Goal: Transaction & Acquisition: Purchase product/service

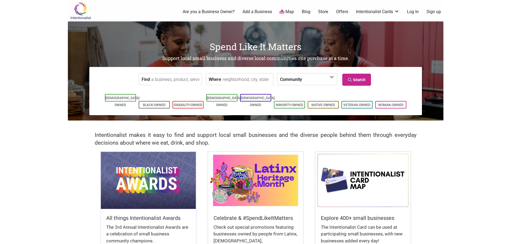
click at [252, 183] on img at bounding box center [255, 180] width 95 height 57
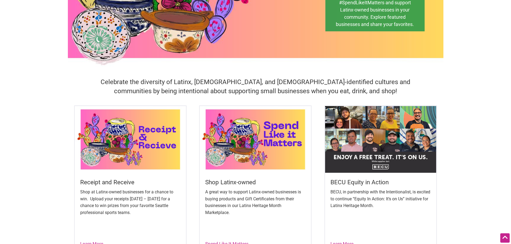
scroll to position [107, 0]
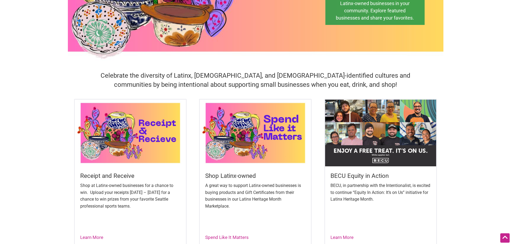
drag, startPoint x: 230, startPoint y: 192, endPoint x: 226, endPoint y: 227, distance: 35.5
click at [230, 192] on p "A great way to support Latinx-owned businesses is buying products and Gift Cert…" at bounding box center [255, 195] width 100 height 27
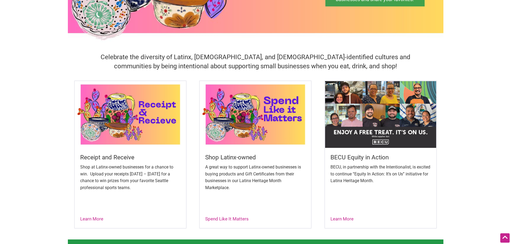
scroll to position [134, 0]
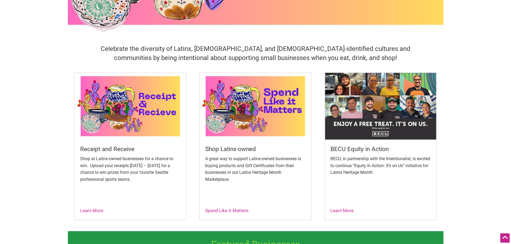
click at [221, 207] on div "Spend Like It Matters" at bounding box center [226, 210] width 43 height 7
click at [221, 214] on div "Spend Like It Matters" at bounding box center [226, 210] width 43 height 7
click at [221, 211] on link "Spend Like It Matters" at bounding box center [226, 210] width 43 height 5
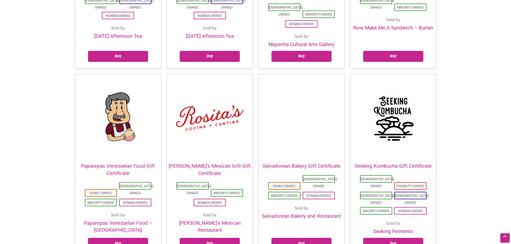
scroll to position [992, 0]
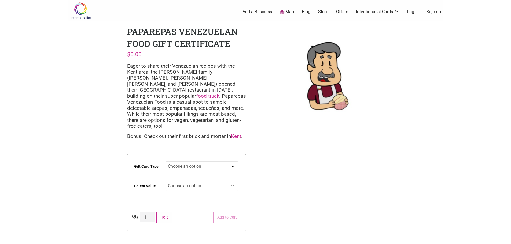
click at [192, 161] on select "Choose an option Digital Physical" at bounding box center [201, 166] width 73 height 10
click at [165, 161] on select "Choose an option Digital Physical" at bounding box center [201, 166] width 73 height 10
select select "Digital"
click at [181, 181] on select "Choose an option $25 $50 $100 $200 $500" at bounding box center [201, 186] width 73 height 10
select select "$25"
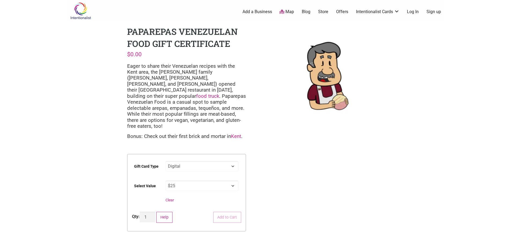
click at [165, 181] on select "Choose an option $25 $50 $100 $200 $500" at bounding box center [201, 186] width 73 height 10
select select "Digital"
select select "$25"
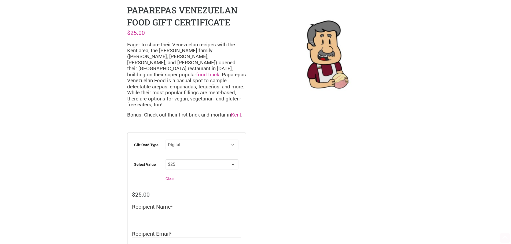
scroll to position [54, 0]
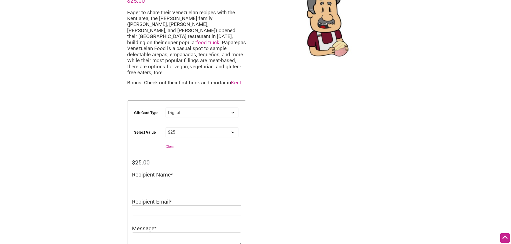
click at [170, 179] on input "Recipient Name" at bounding box center [186, 184] width 109 height 10
type input "Carolyn"
type input "carolyn@2a.consulting"
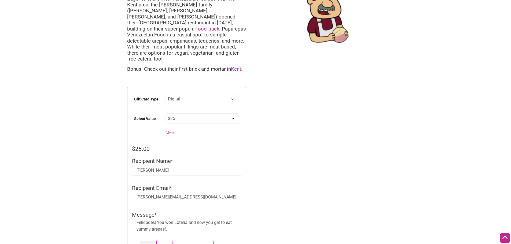
scroll to position [80, 0]
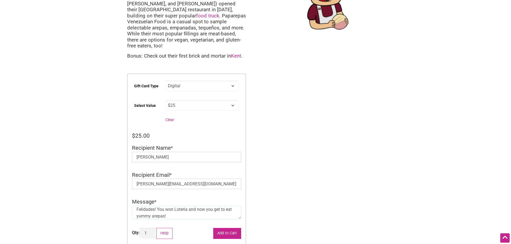
type textarea "Felidades! You won Loteria and now you get to eat yummy arepas!"
click at [218, 228] on button "Add to Cart" at bounding box center [227, 233] width 28 height 11
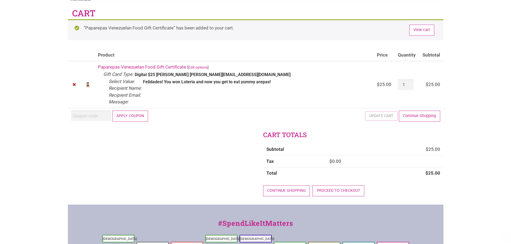
scroll to position [27, 0]
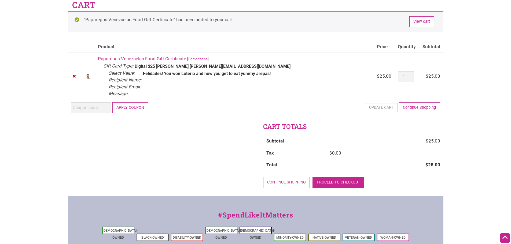
click at [330, 183] on link "Proceed to checkout" at bounding box center [338, 182] width 52 height 11
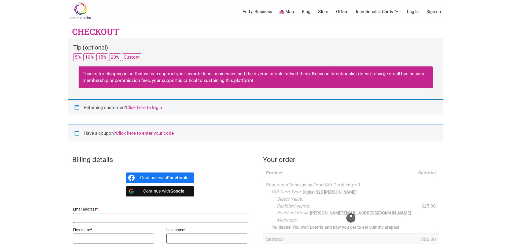
select select "WA"
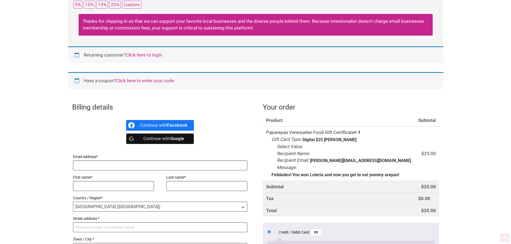
scroll to position [54, 0]
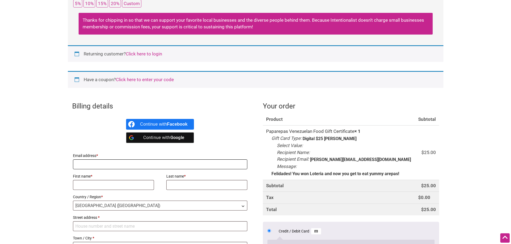
click at [106, 165] on input "Email address *" at bounding box center [160, 164] width 174 height 10
type input "[EMAIL_ADDRESS][DOMAIN_NAME]"
click at [106, 186] on input "First name *" at bounding box center [113, 185] width 81 height 10
type input "[PERSON_NAME]"
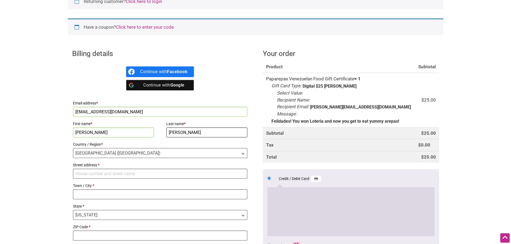
scroll to position [107, 0]
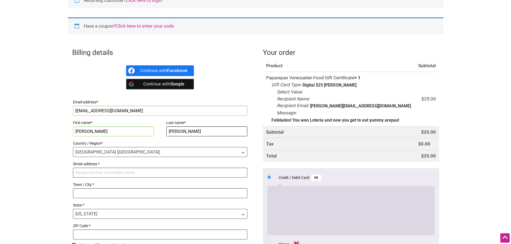
type input "[PERSON_NAME]"
click at [100, 171] on input "Street address *" at bounding box center [160, 173] width 174 height 10
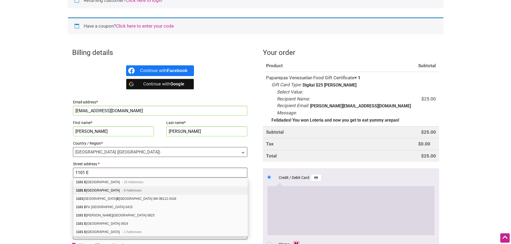
click at [106, 191] on div "[STREET_ADDRESS] Addresses" at bounding box center [160, 191] width 174 height 8
type input "1101 E"
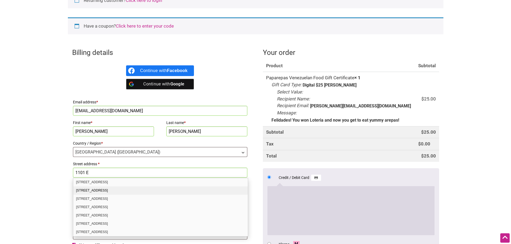
click at [99, 188] on div "[STREET_ADDRESS]" at bounding box center [160, 191] width 174 height 8
select select "US"
type input "[STREET_ADDRESS]"
type input "[GEOGRAPHIC_DATA]"
type input "98122-3938"
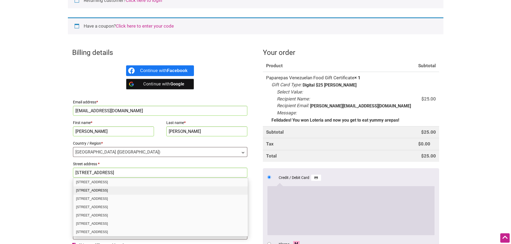
select select "WA"
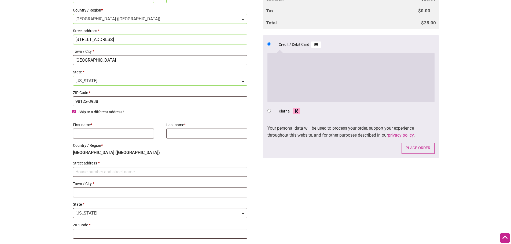
scroll to position [241, 0]
click at [73, 112] on input "Ship to a different address?" at bounding box center [73, 110] width 3 height 3
checkbox input "false"
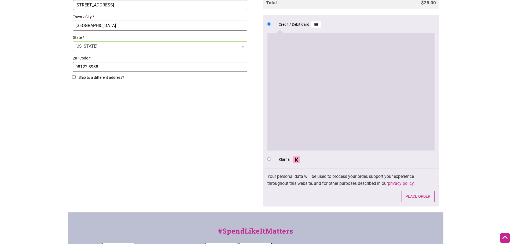
scroll to position [248, 0]
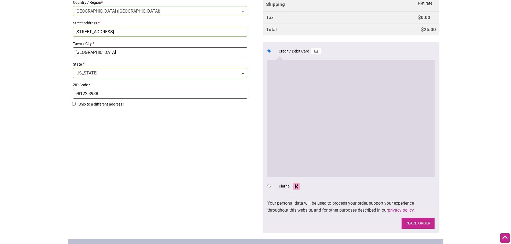
click at [428, 225] on button "Place order" at bounding box center [417, 223] width 33 height 11
